Goal: Task Accomplishment & Management: Complete application form

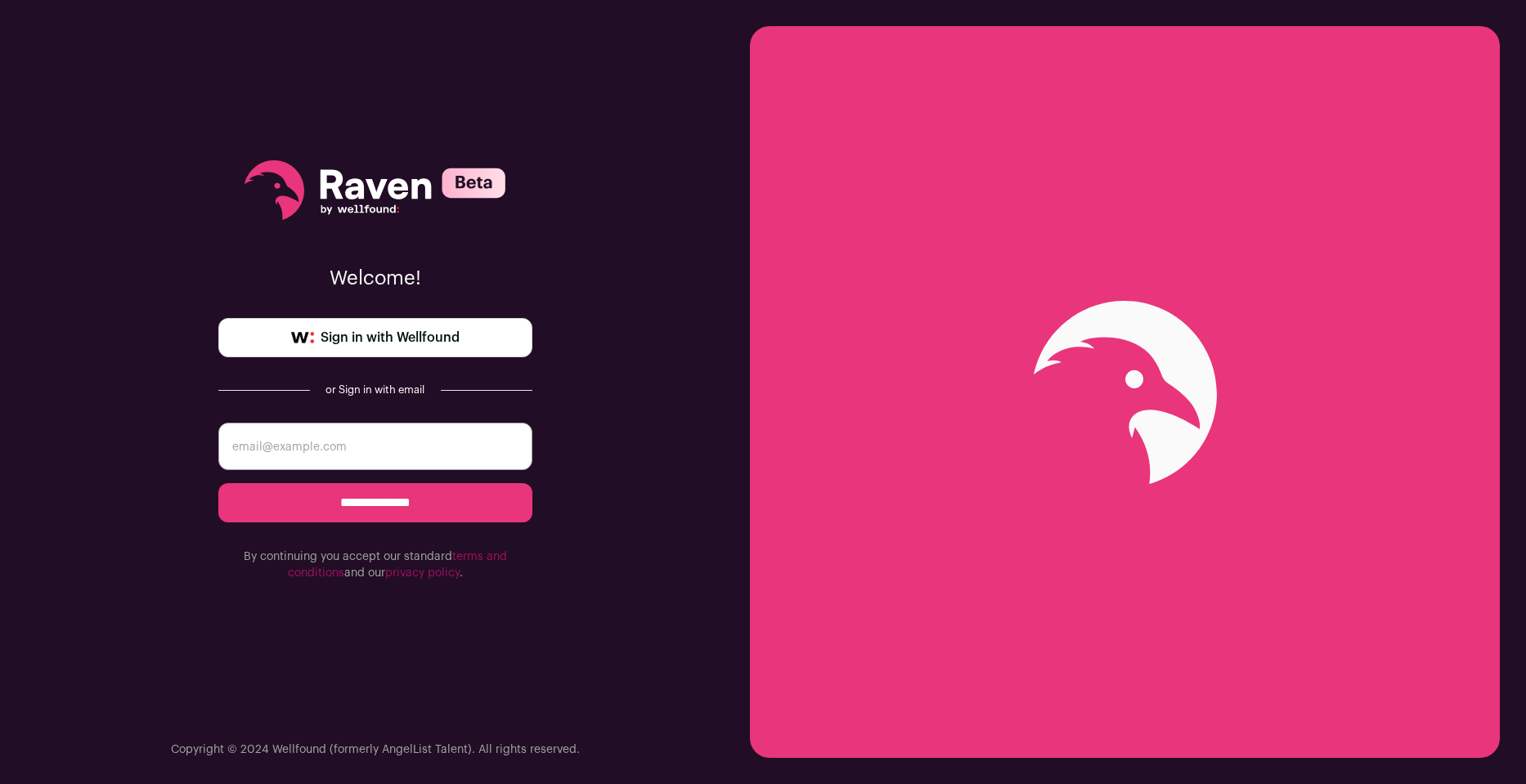
click at [327, 336] on span "Sign in with Wellfound" at bounding box center [390, 338] width 139 height 19
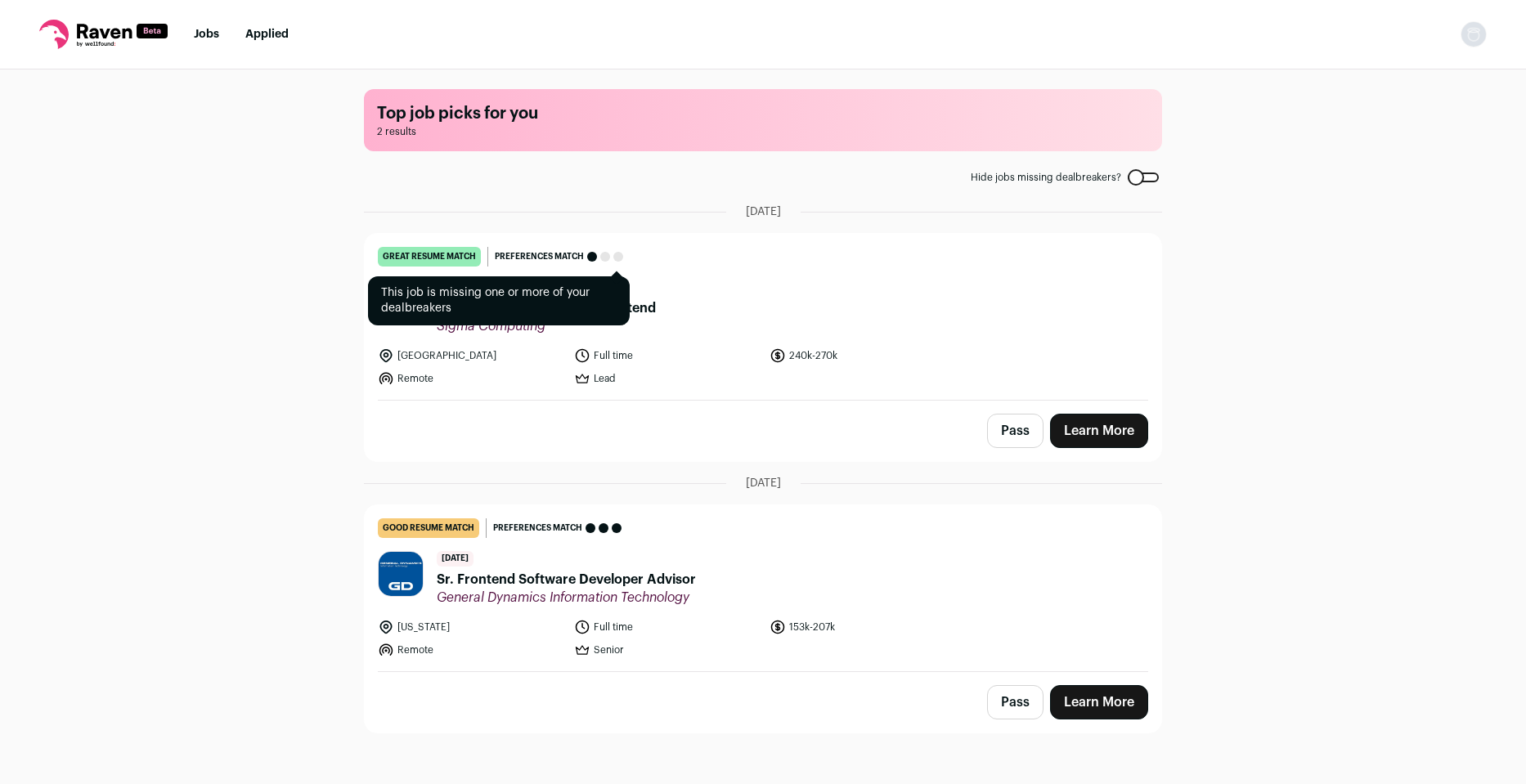
click at [549, 253] on span "Preferences match" at bounding box center [539, 256] width 89 height 16
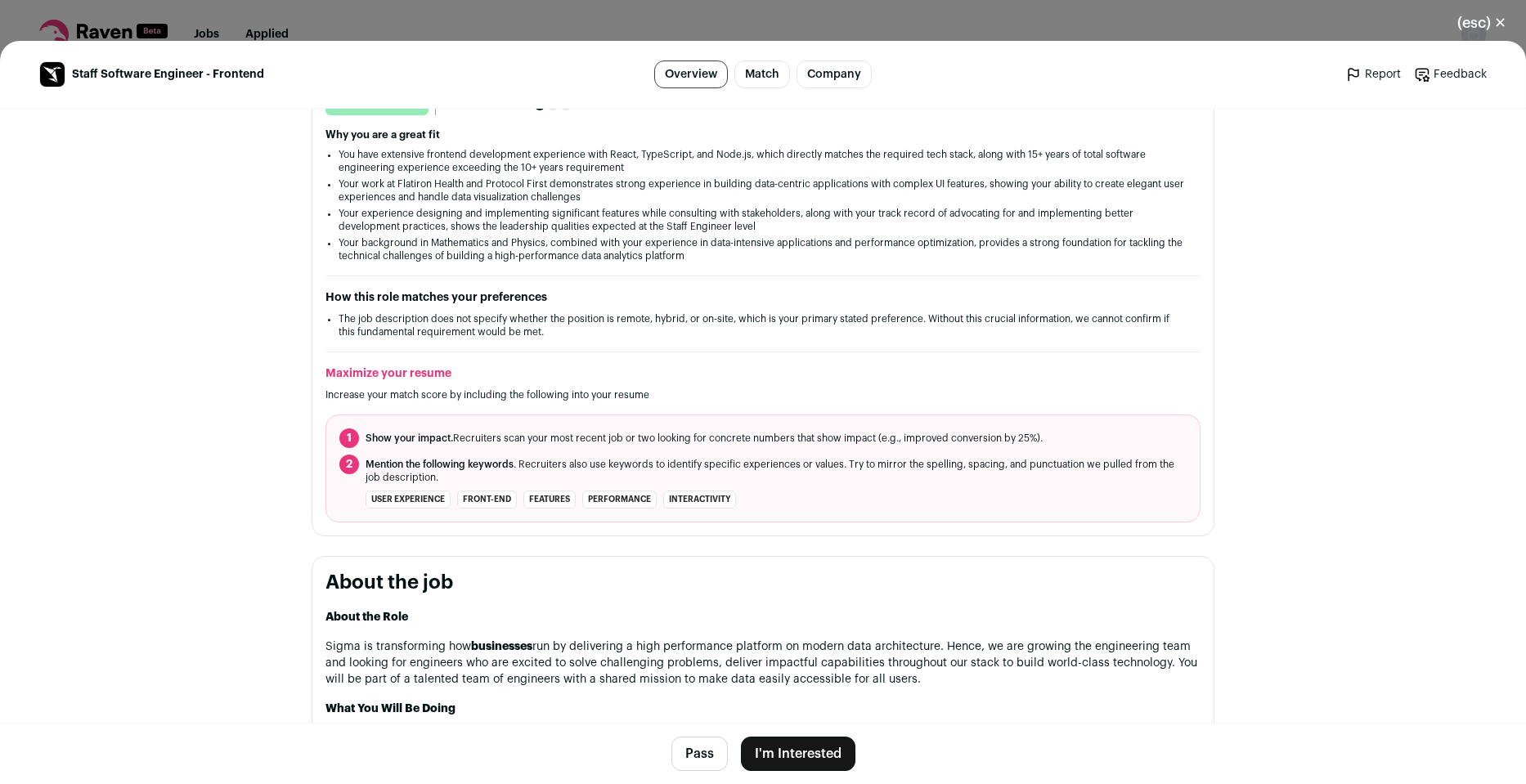
scroll to position [196, 0]
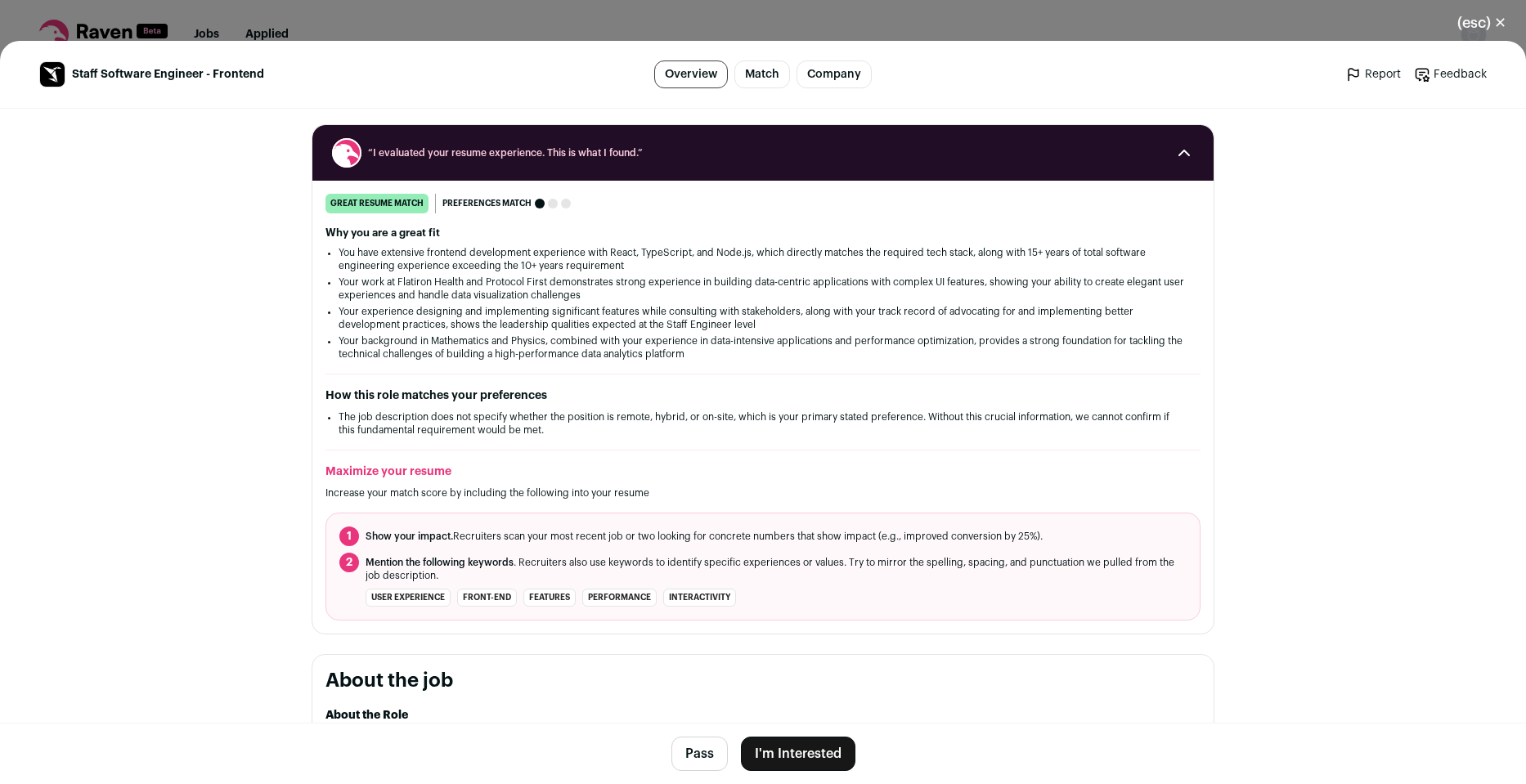
click at [74, 72] on span "Staff Software Engineer - Frontend" at bounding box center [168, 74] width 193 height 16
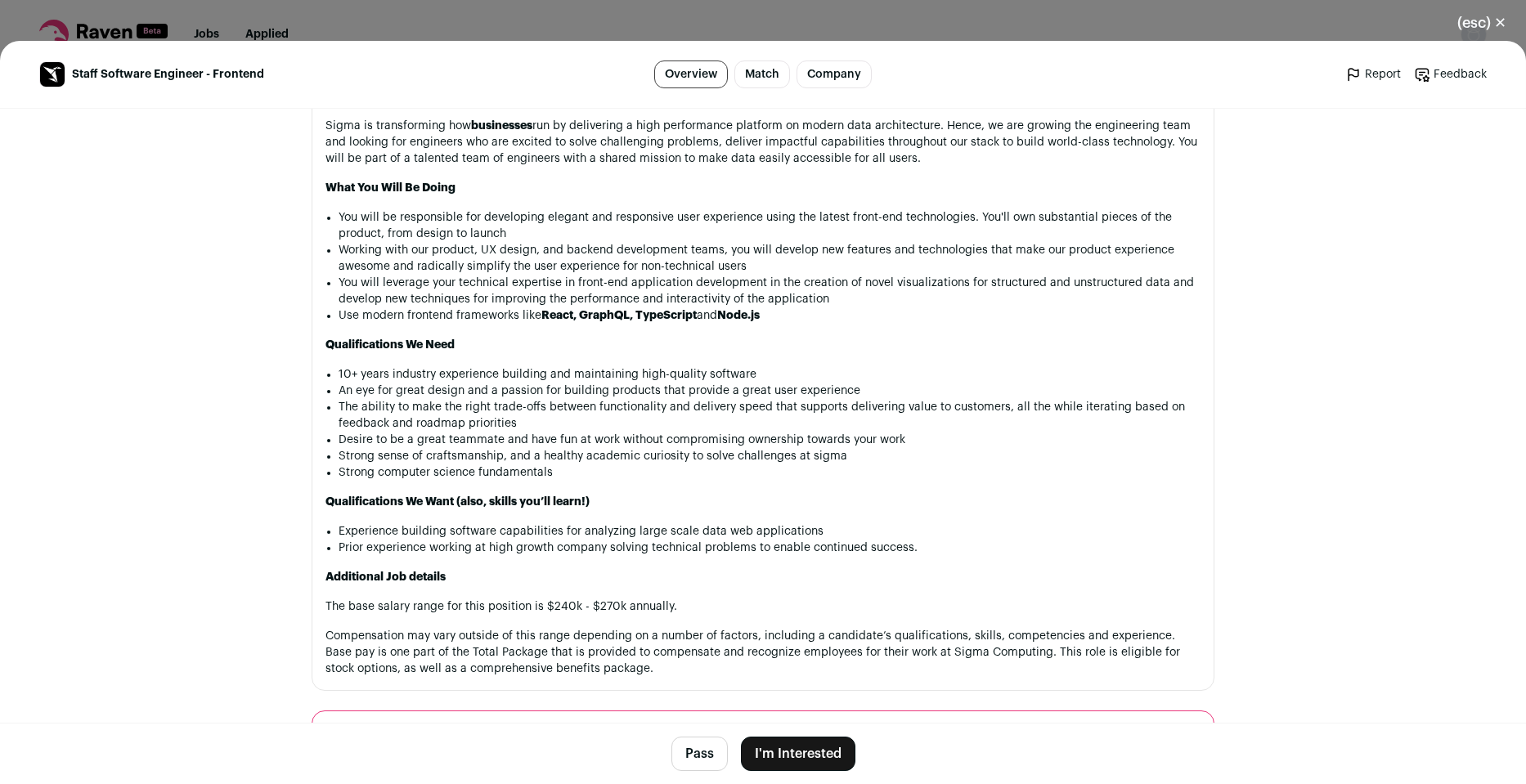
scroll to position [1275, 0]
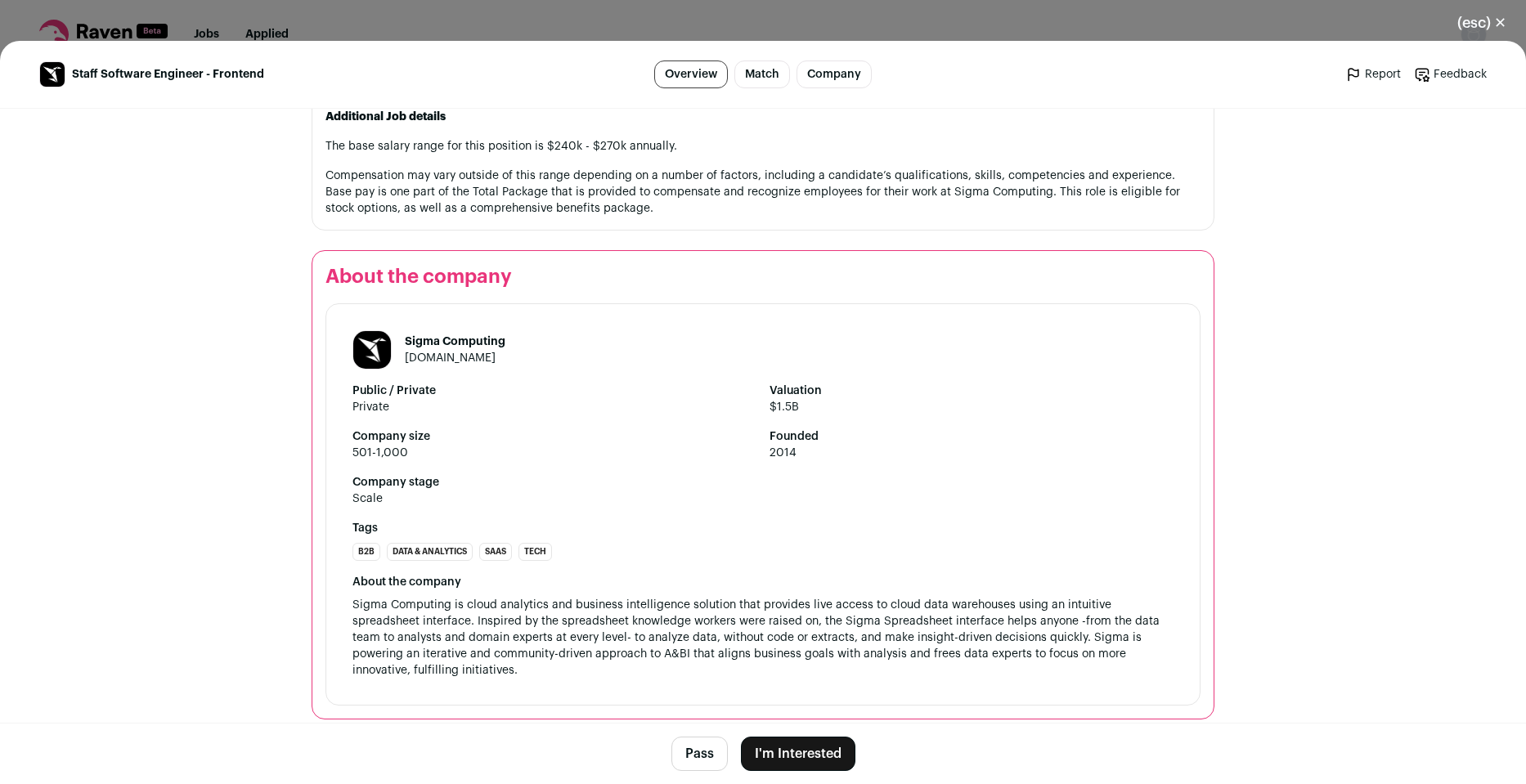
drag, startPoint x: 778, startPoint y: 750, endPoint x: 1312, endPoint y: 374, distance: 653.1
click at [1313, 373] on main "Staff Software Engineer - Frontend Overview Match Company Report Feedback Repor…" at bounding box center [763, 412] width 1526 height 743
click at [809, 750] on button "I'm Interested" at bounding box center [798, 753] width 114 height 34
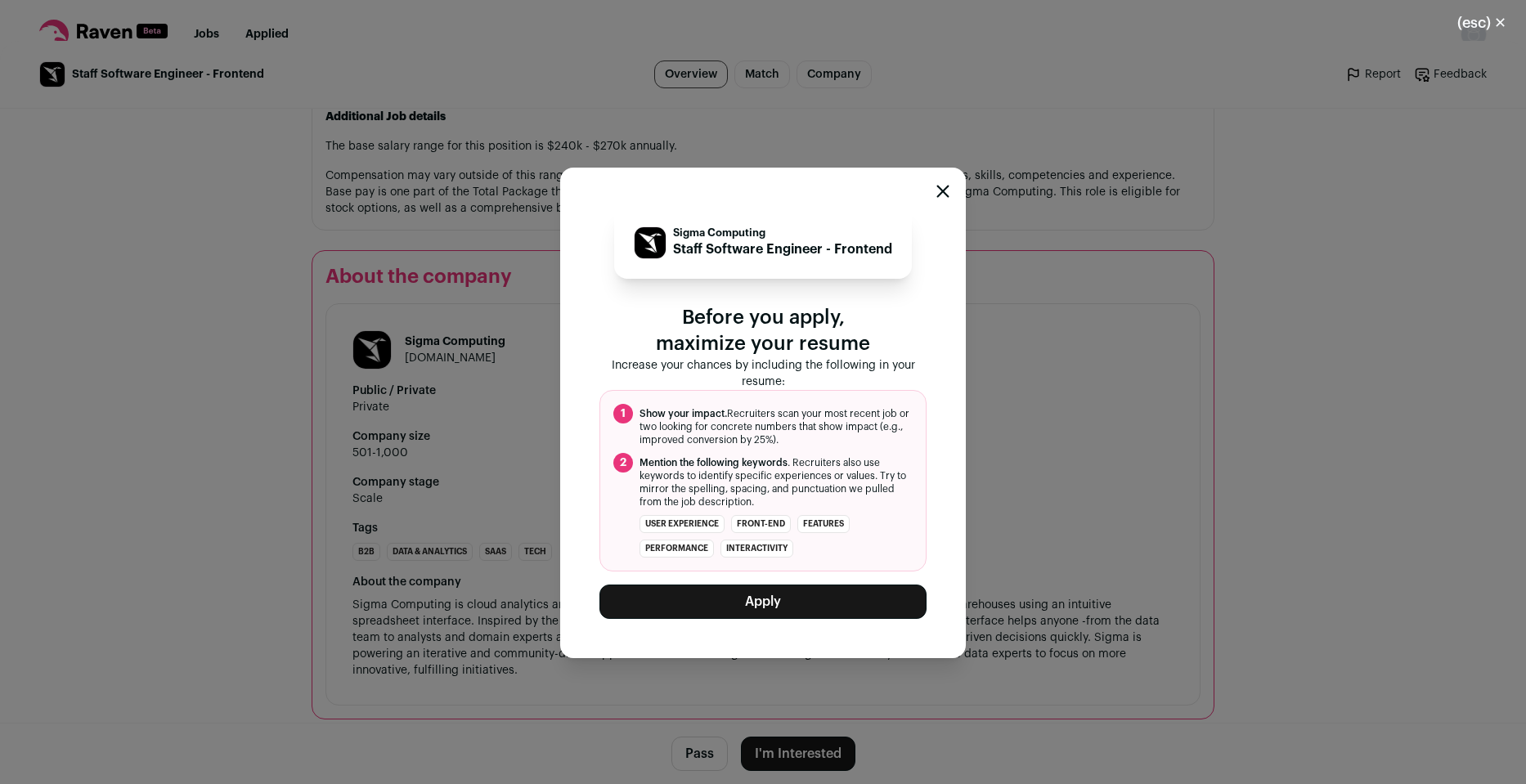
click at [718, 603] on button "Apply" at bounding box center [763, 601] width 327 height 34
